Goal: Find specific page/section: Find specific page/section

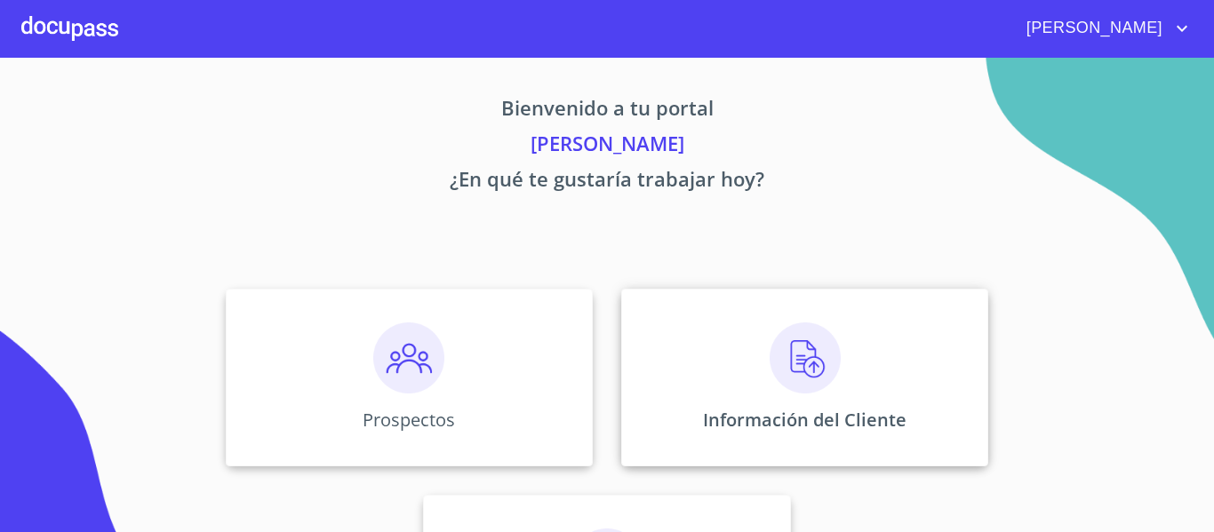
click at [756, 348] on div "Información del Cliente" at bounding box center [804, 378] width 367 height 178
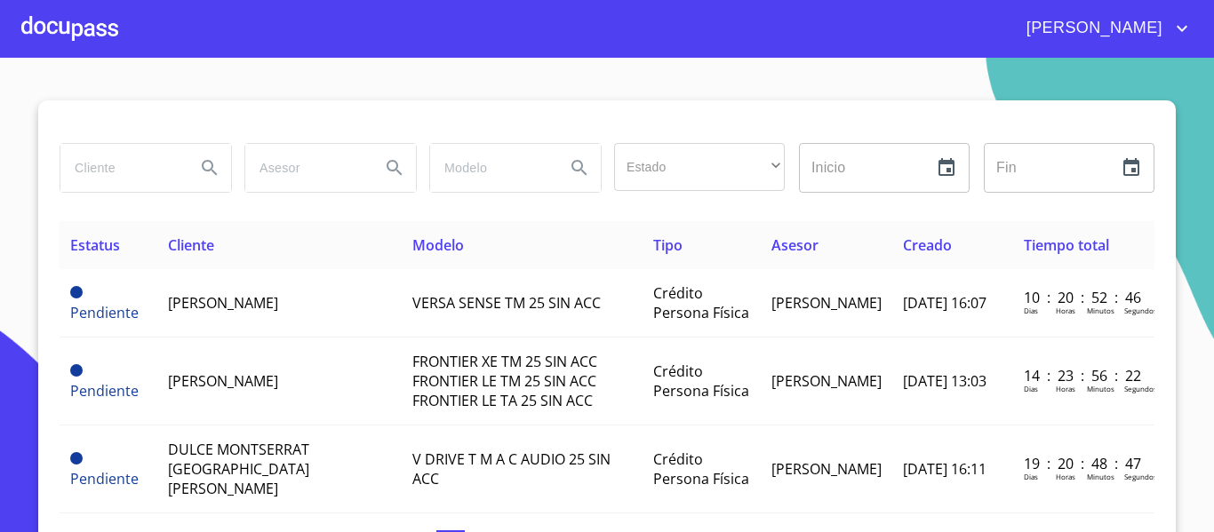
click at [80, 38] on div at bounding box center [69, 28] width 97 height 57
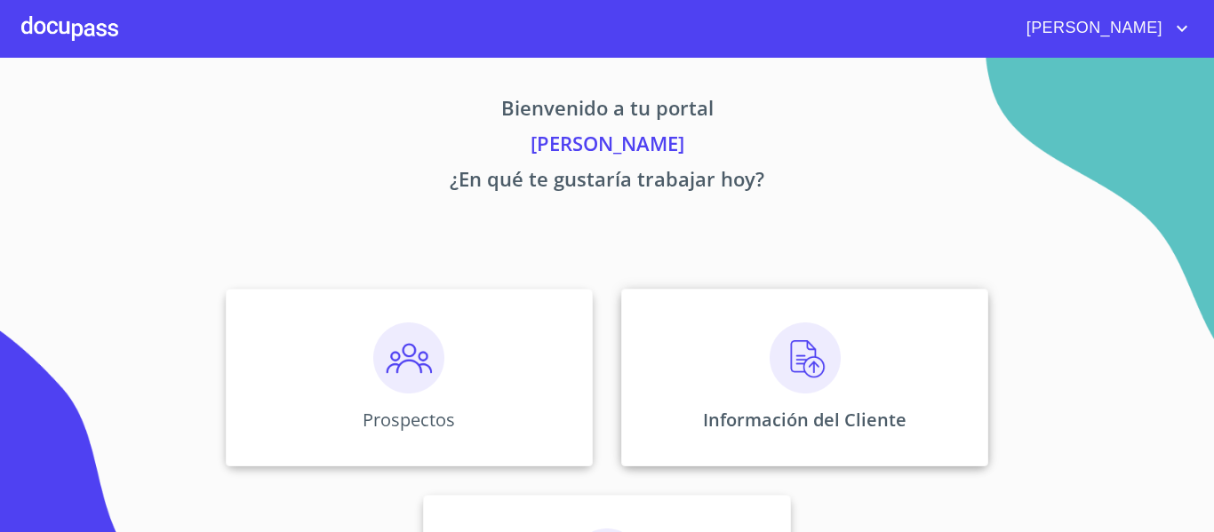
click at [776, 326] on img at bounding box center [805, 358] width 71 height 71
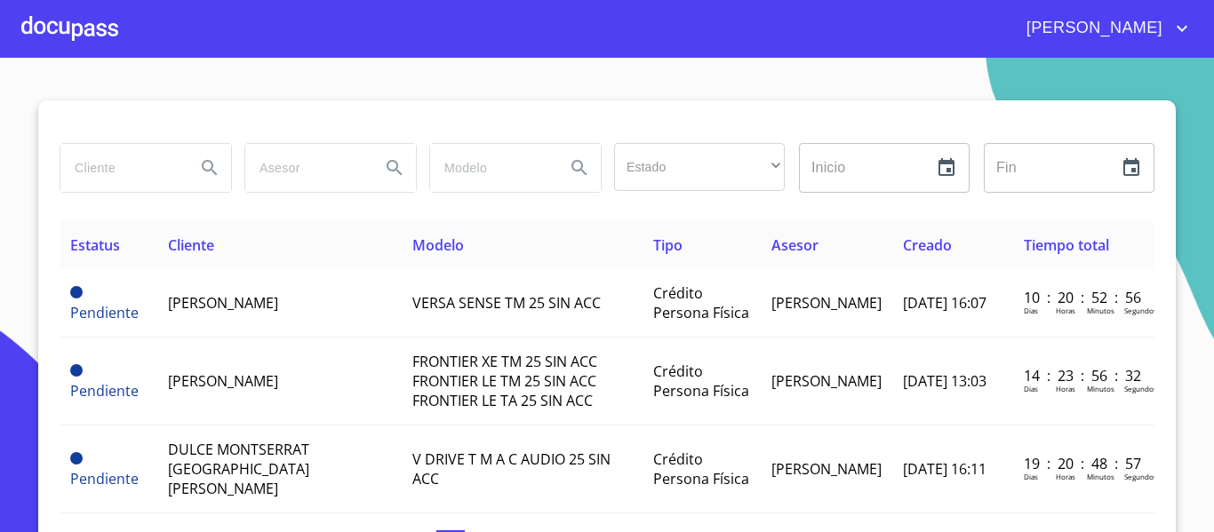
click at [111, 164] on input "search" at bounding box center [120, 168] width 121 height 48
click at [61, 35] on div at bounding box center [69, 28] width 97 height 57
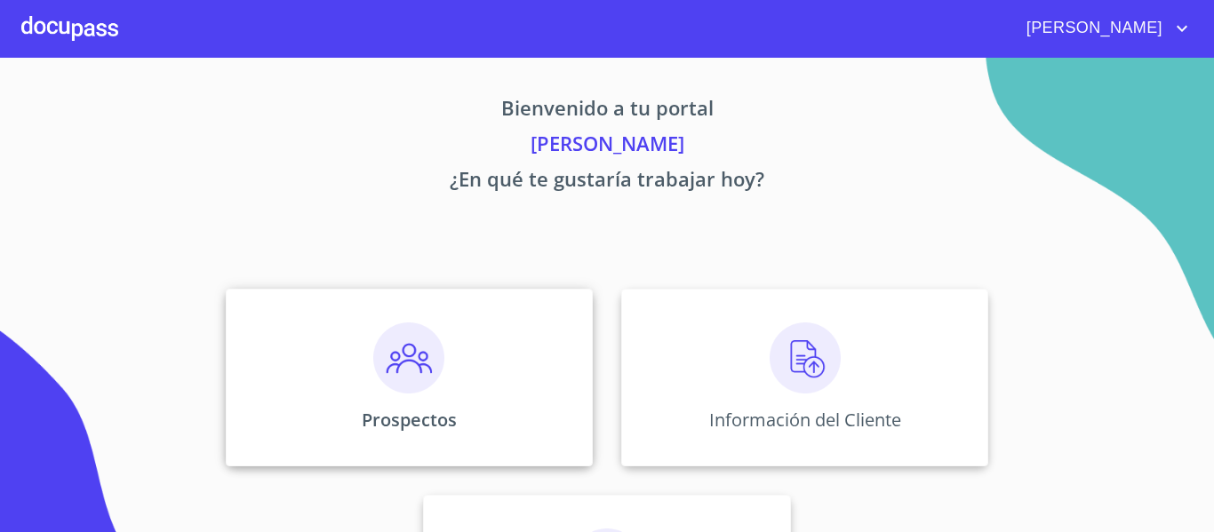
click at [375, 363] on img at bounding box center [408, 358] width 71 height 71
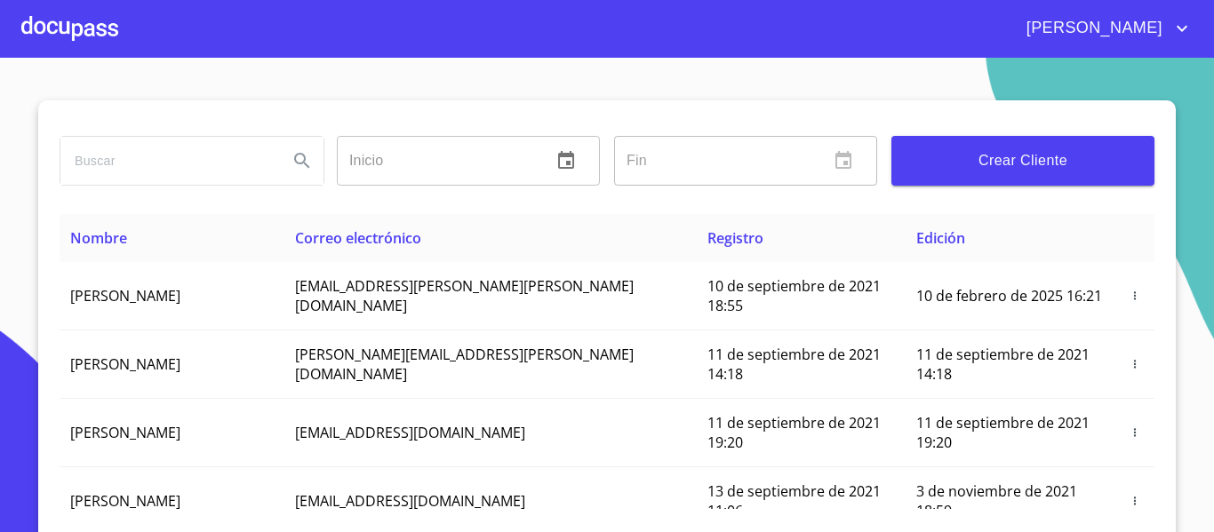
click at [216, 156] on input "search" at bounding box center [166, 161] width 213 height 48
type input "[PERSON_NAME]"
click at [292, 156] on icon "Search" at bounding box center [302, 160] width 21 height 21
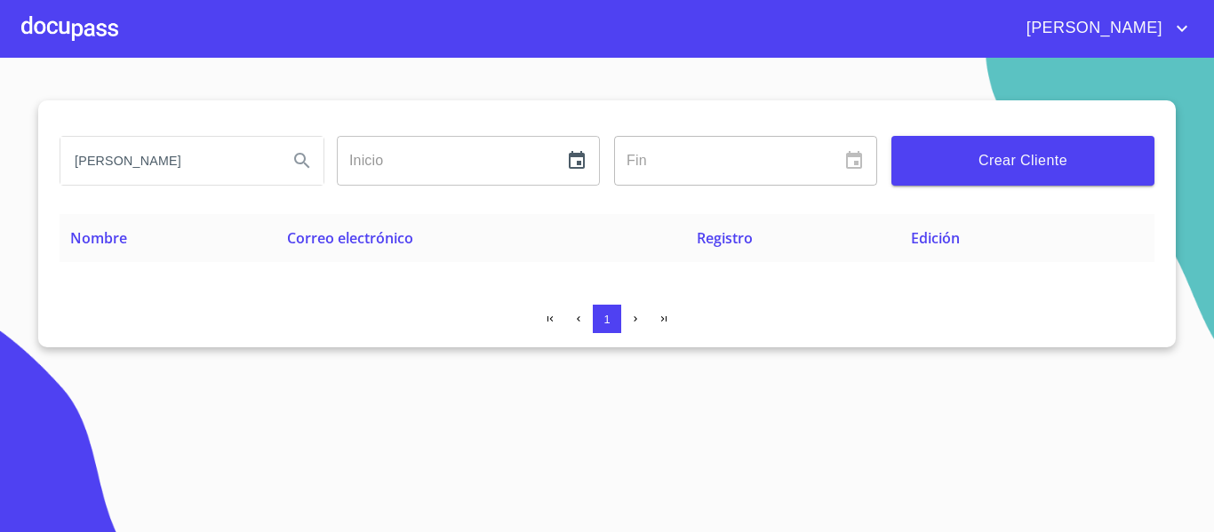
click at [229, 157] on input "[PERSON_NAME]" at bounding box center [166, 161] width 213 height 48
type input "[EMAIL_ADDRESS][DOMAIN_NAME]"
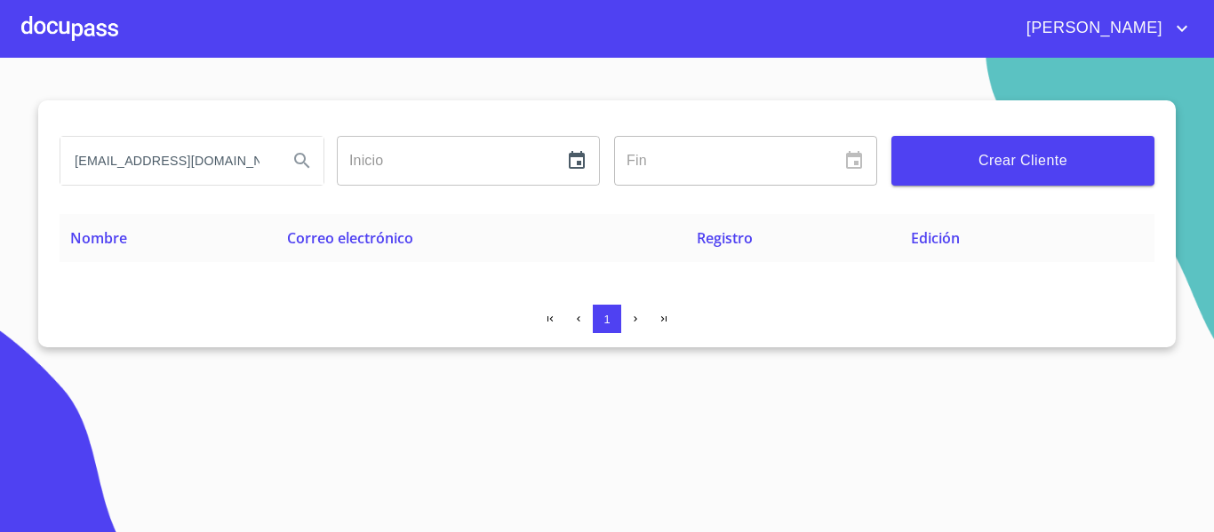
click at [292, 167] on icon "Search" at bounding box center [302, 160] width 21 height 21
click at [252, 168] on input "[EMAIL_ADDRESS][DOMAIN_NAME]" at bounding box center [166, 161] width 213 height 48
click at [89, 30] on div at bounding box center [69, 28] width 97 height 57
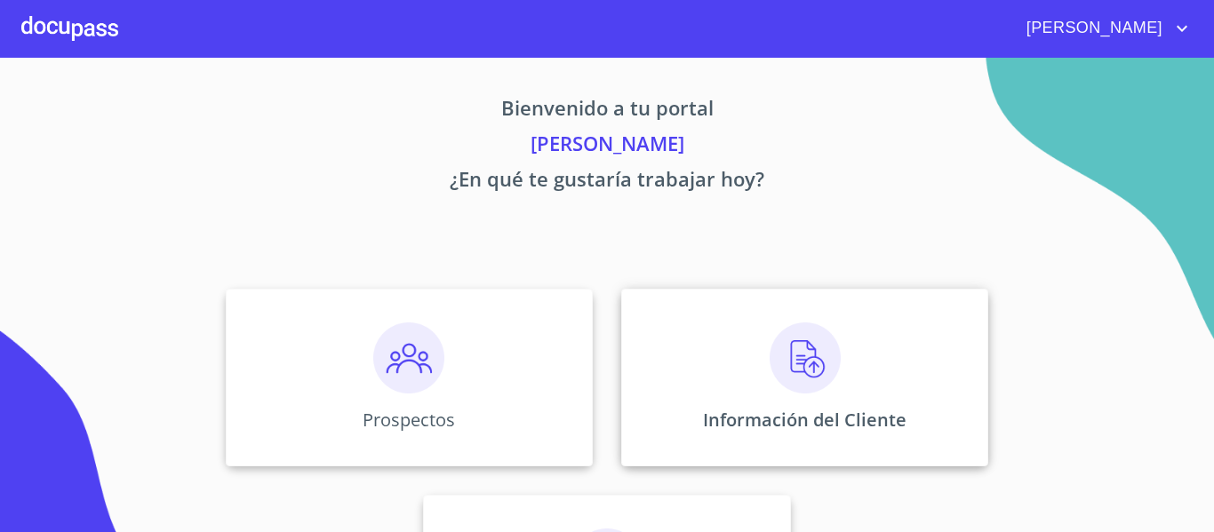
click at [803, 350] on img at bounding box center [805, 358] width 71 height 71
